Goal: Information Seeking & Learning: Learn about a topic

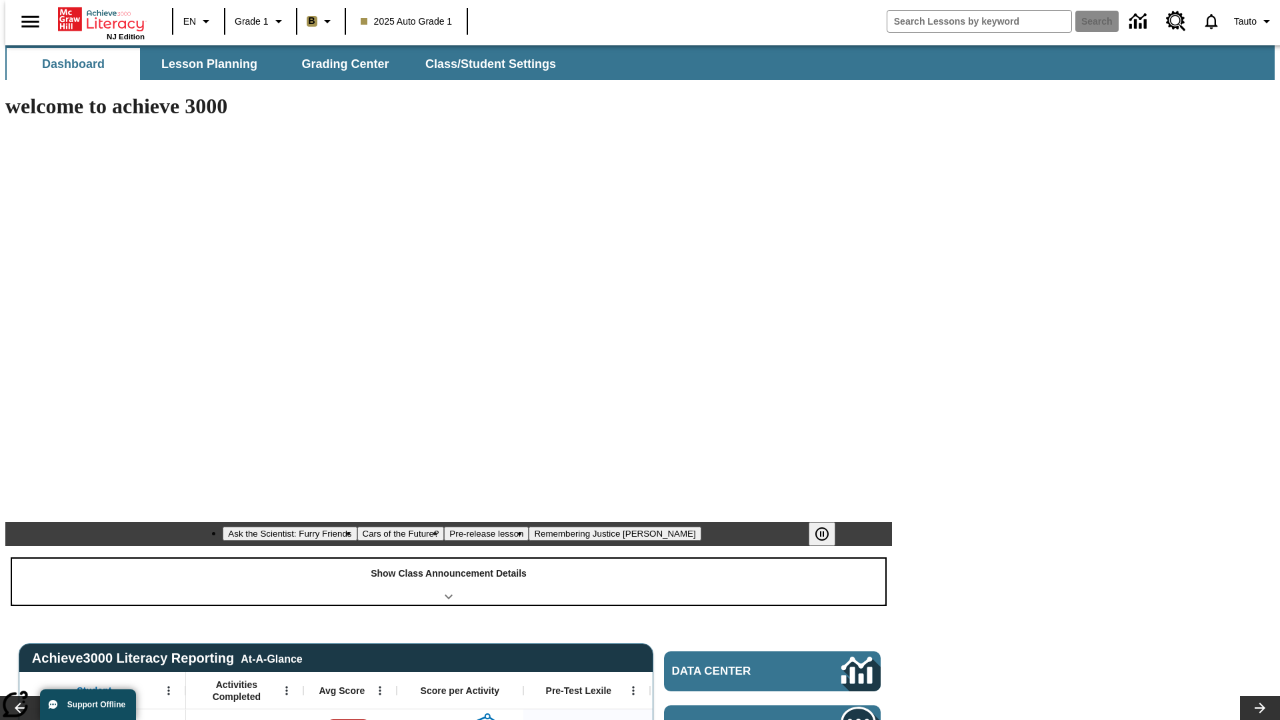
click at [449, 559] on div "Show Class Announcement Details" at bounding box center [448, 582] width 873 height 46
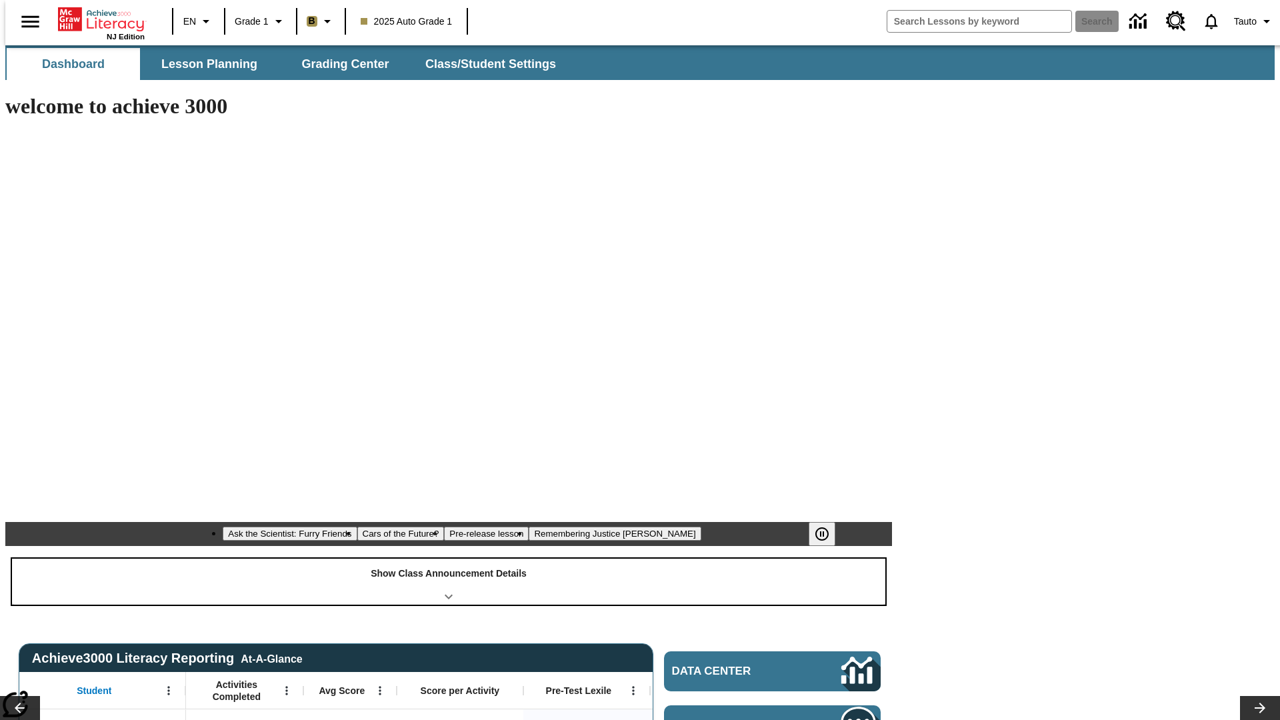
click at [449, 559] on div "Show Class Announcement Details" at bounding box center [448, 582] width 873 height 46
